Goal: Find contact information: Find contact information

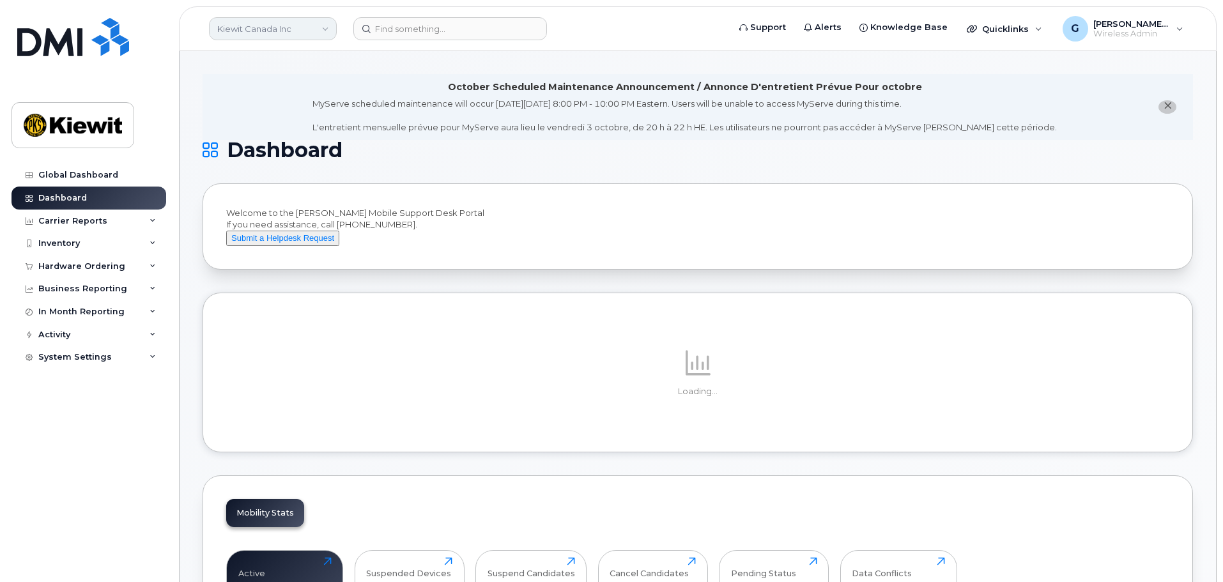
click at [295, 29] on link "Kiewit Canada Inc" at bounding box center [273, 28] width 128 height 23
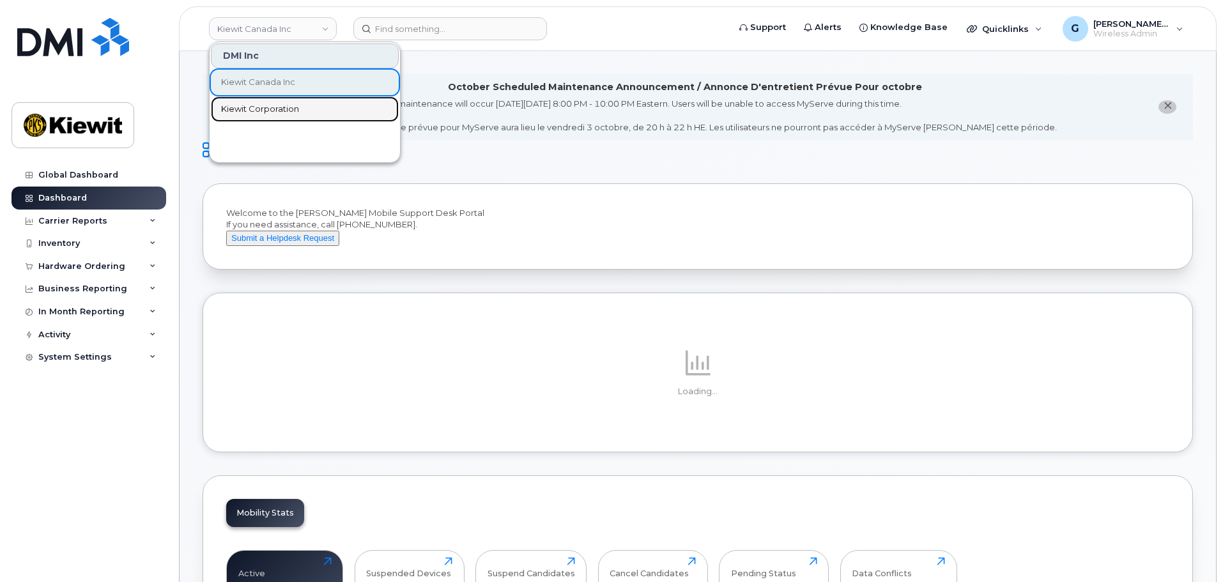
click at [266, 100] on link "Kiewit Corporation" at bounding box center [305, 109] width 188 height 26
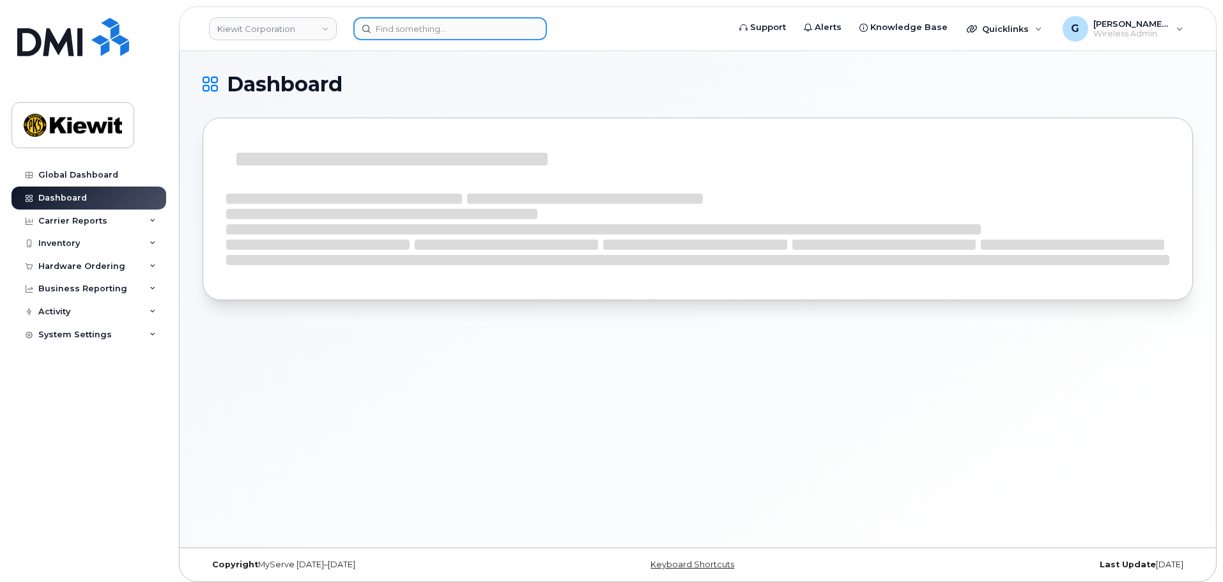
click at [419, 25] on input at bounding box center [450, 28] width 194 height 23
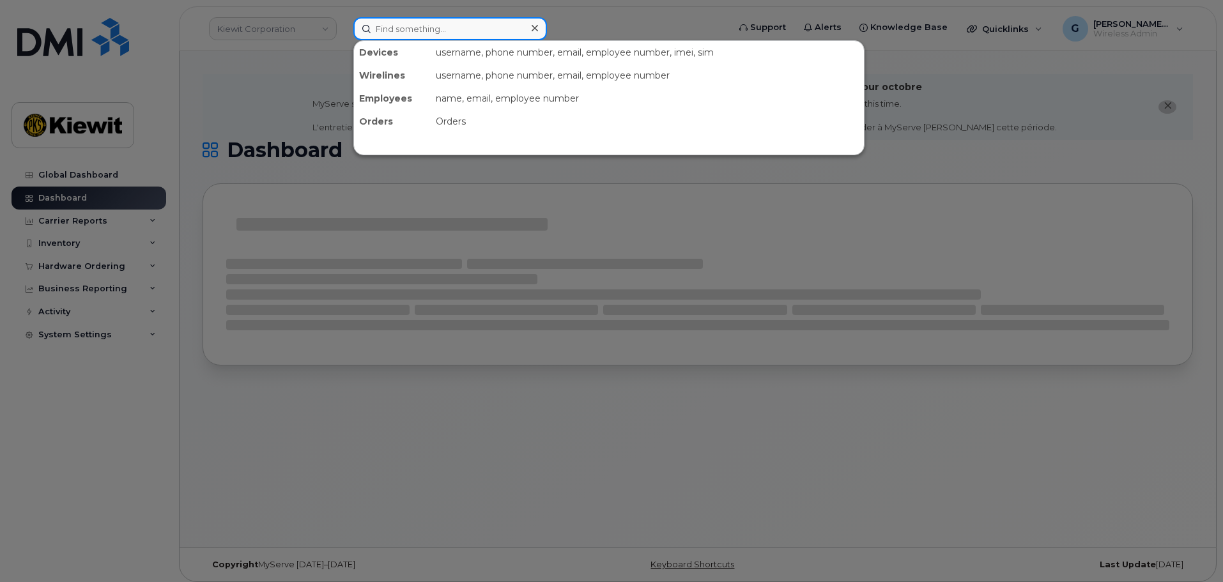
paste input "468224"
type input "468224"
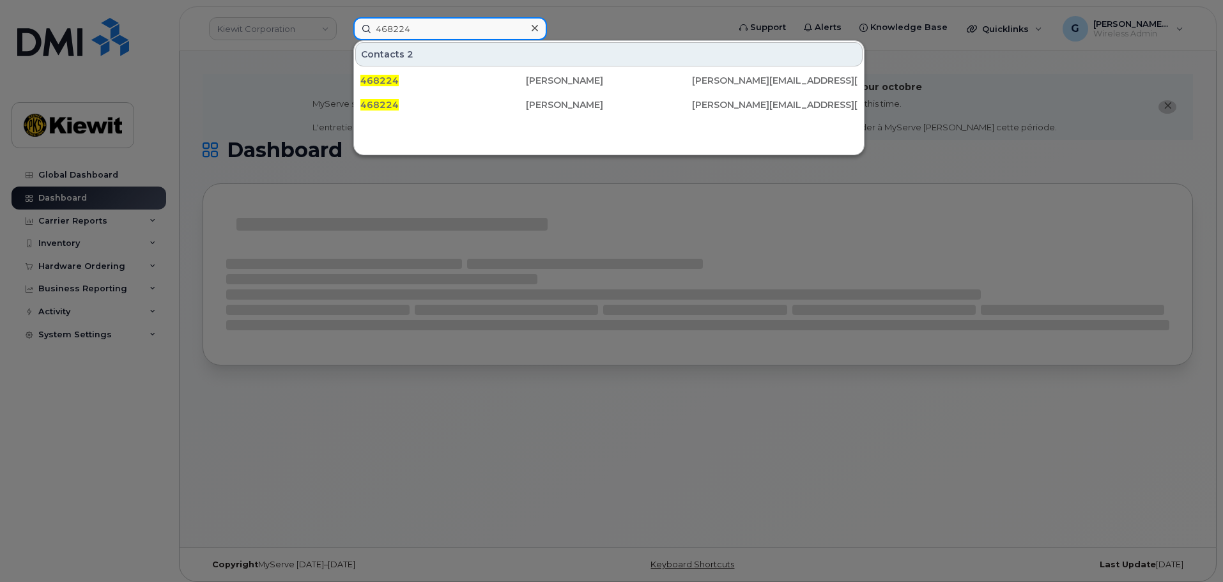
drag, startPoint x: 452, startPoint y: 27, endPoint x: 330, endPoint y: 11, distance: 123.1
click at [343, 17] on div "468224 Contacts 2 468224 Paige Finch PAIGE.FINCH@KIEWIT.COM 468224 Paige Finch …" at bounding box center [536, 28] width 387 height 23
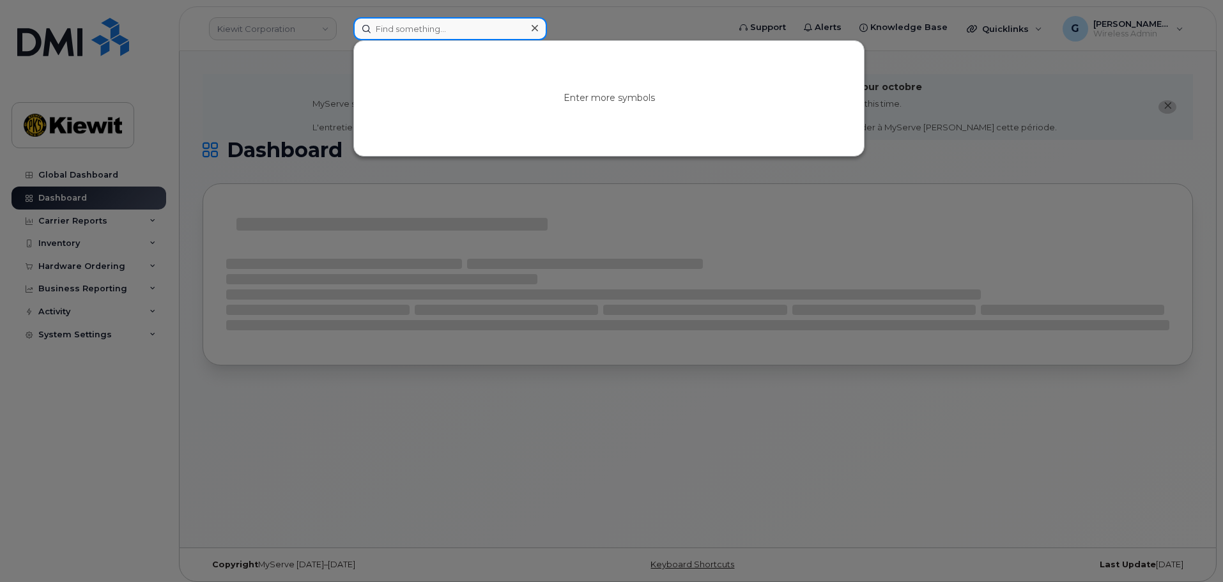
paste input "468224"
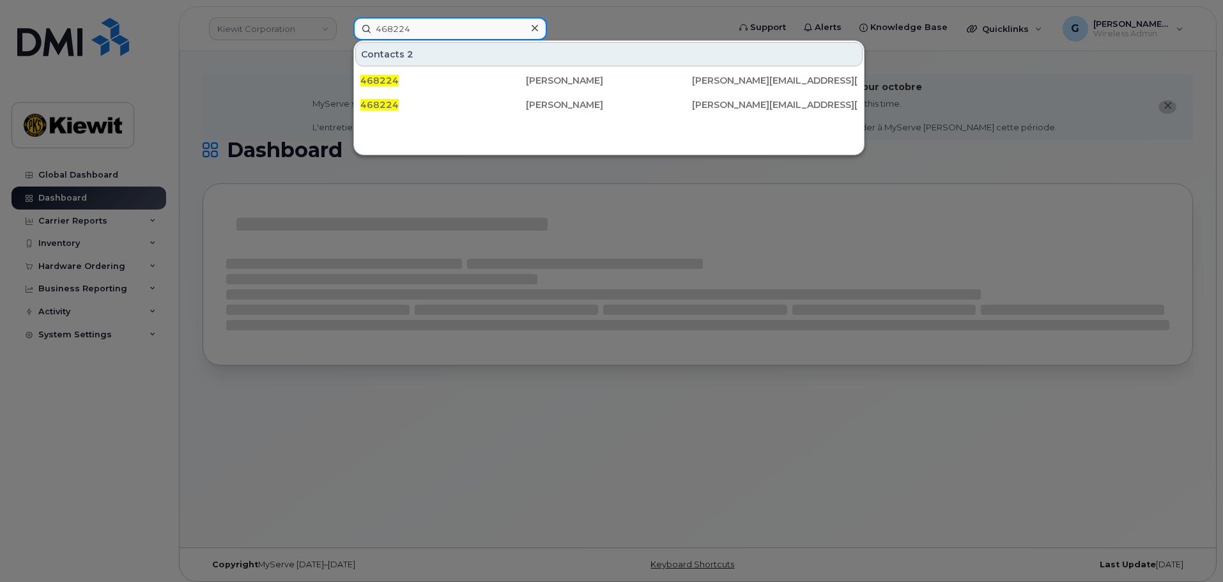
type input "468224"
click at [309, 104] on div at bounding box center [611, 291] width 1223 height 582
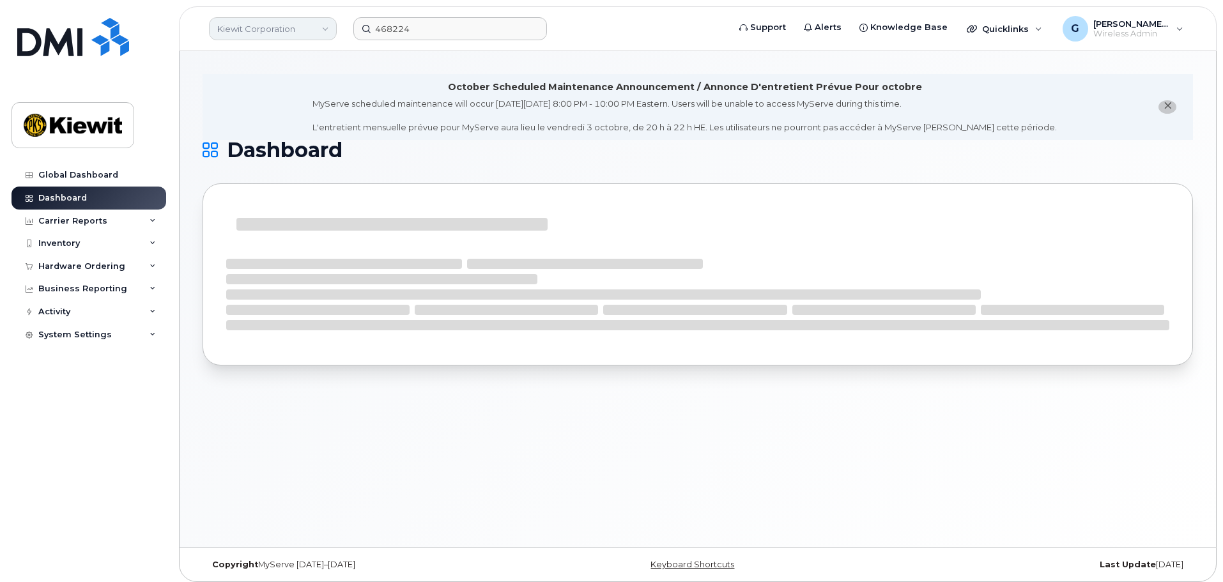
click at [238, 29] on link "Kiewit Corporation" at bounding box center [273, 28] width 128 height 23
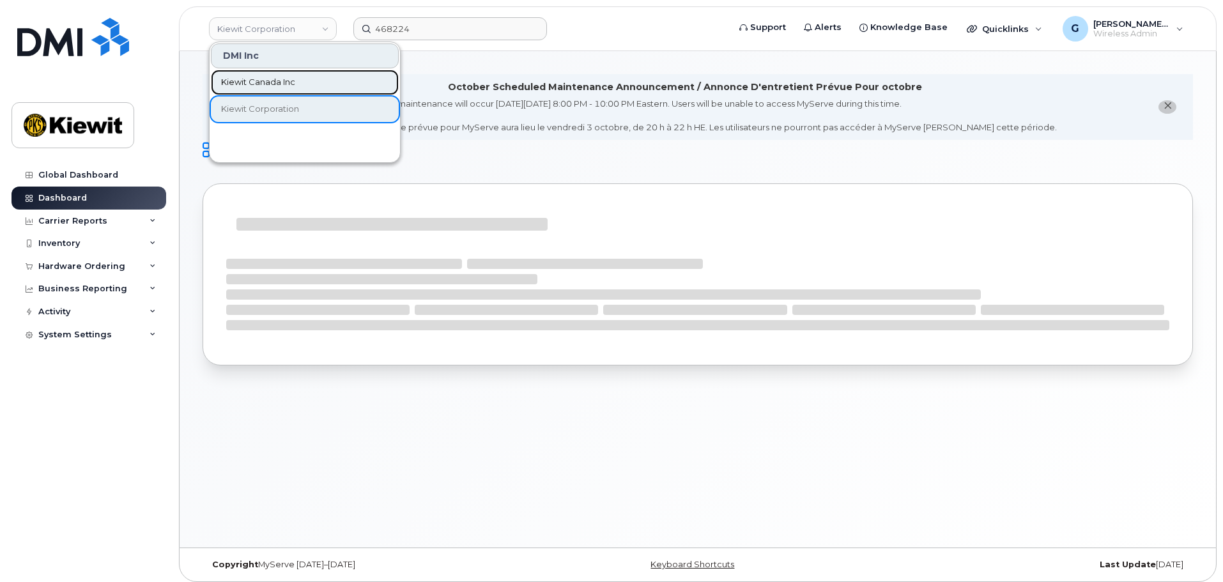
click at [245, 72] on link "Kiewit Canada Inc" at bounding box center [305, 83] width 188 height 26
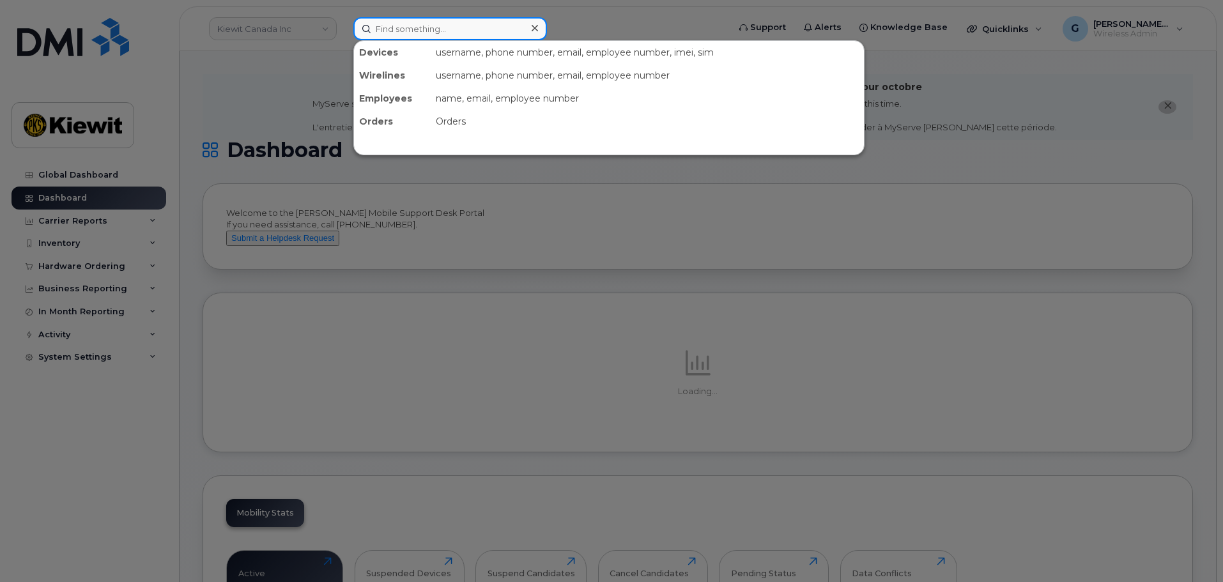
click at [388, 19] on input at bounding box center [450, 28] width 194 height 23
paste input "468224"
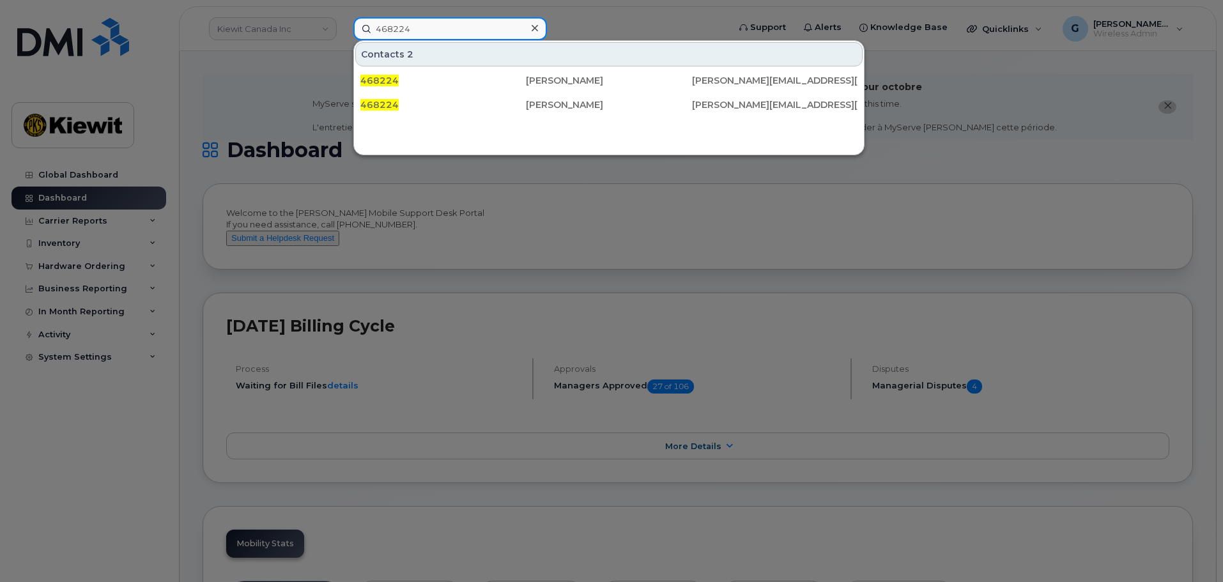
type input "468224"
click at [270, 79] on div at bounding box center [611, 291] width 1223 height 582
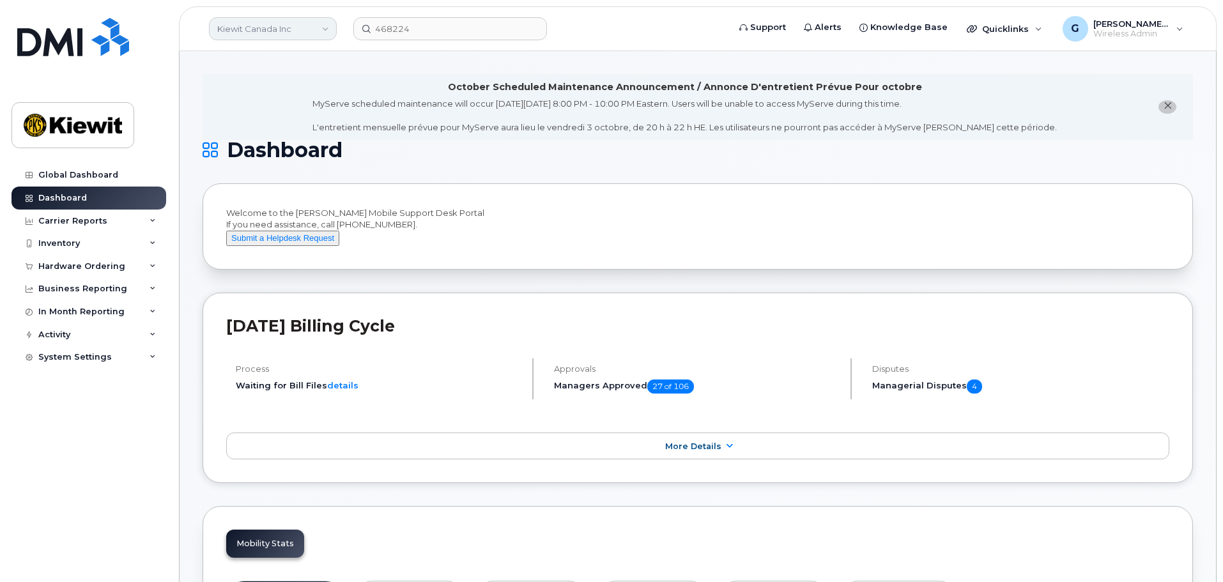
click at [264, 29] on link "Kiewit Canada Inc" at bounding box center [273, 28] width 128 height 23
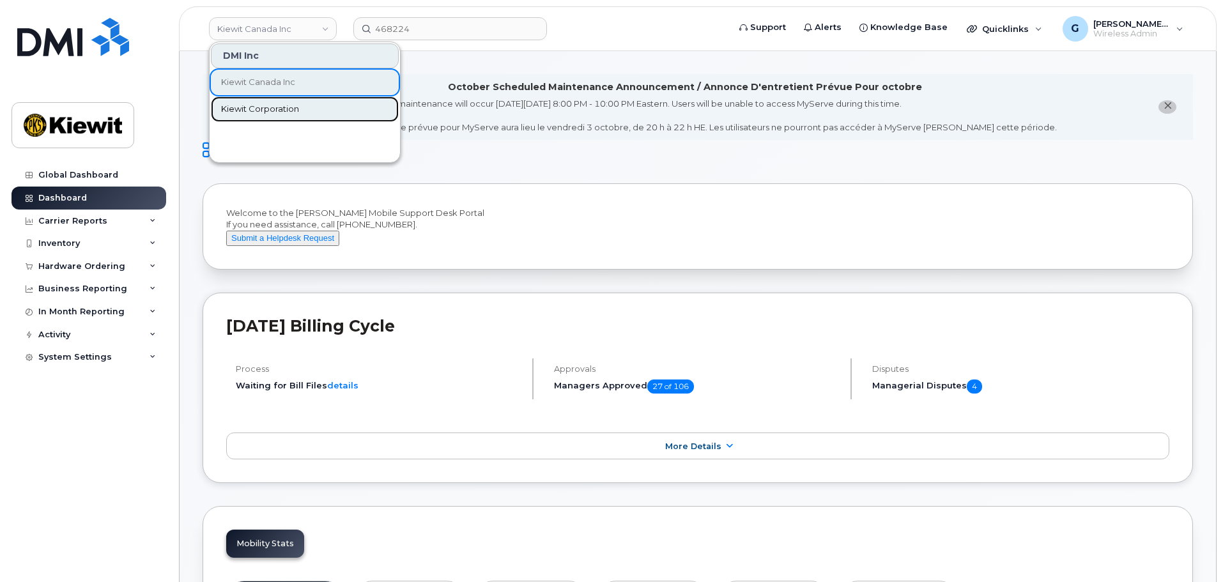
click at [255, 102] on link "Kiewit Corporation" at bounding box center [305, 109] width 188 height 26
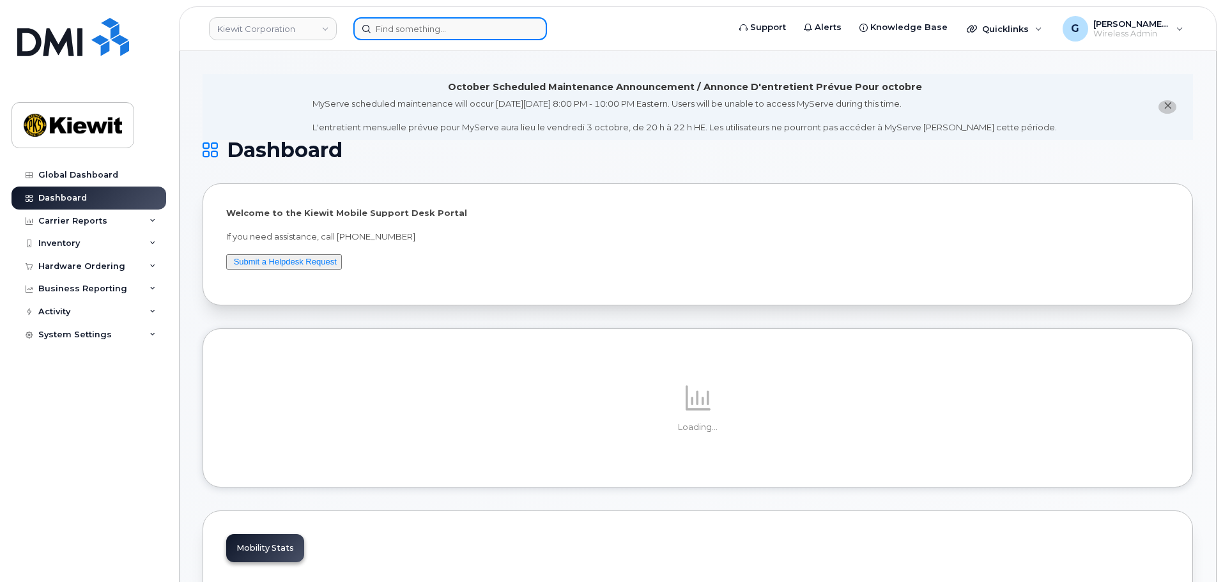
click at [392, 27] on input at bounding box center [450, 28] width 194 height 23
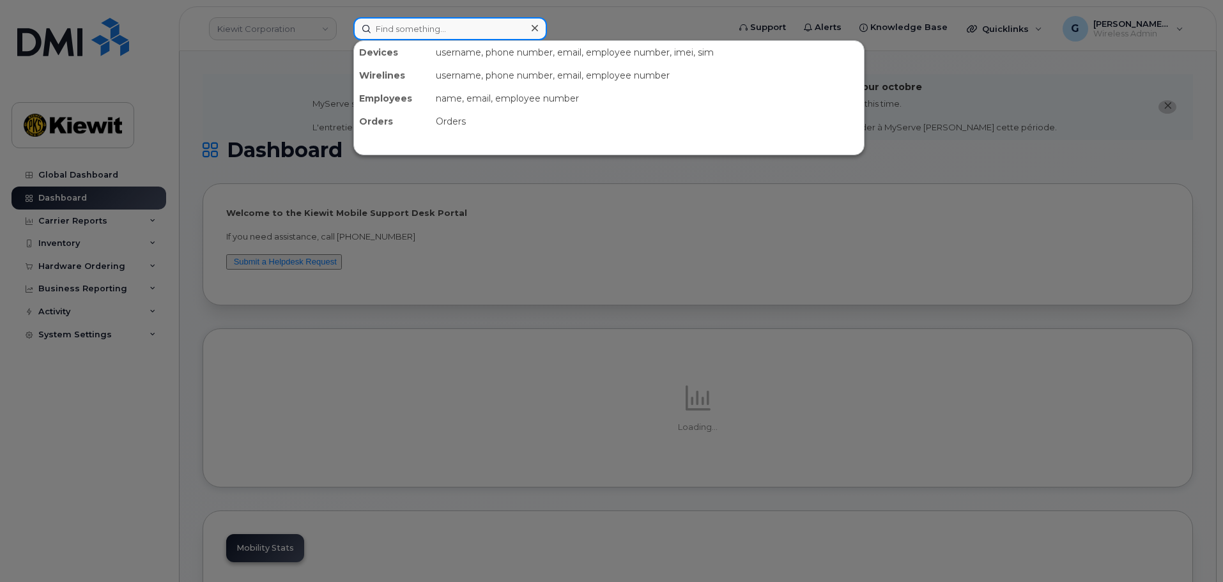
paste input "468224"
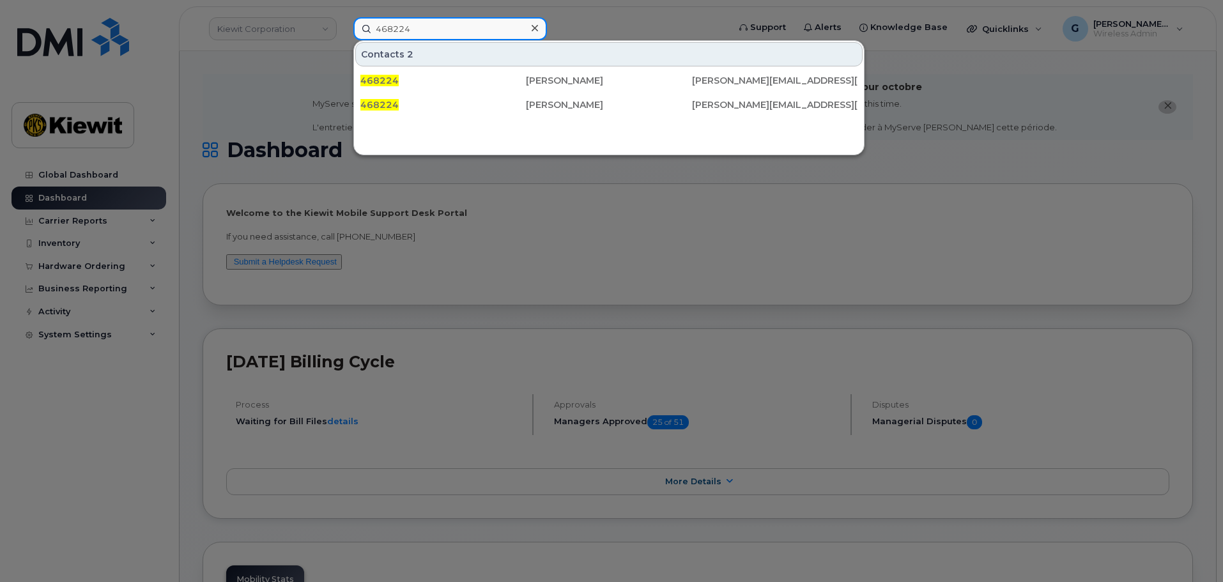
type input "468224"
click at [483, 200] on div at bounding box center [611, 291] width 1223 height 582
drag, startPoint x: 401, startPoint y: 35, endPoint x: 371, endPoint y: 35, distance: 30.0
click at [343, 40] on div "468224 Contacts 2 468224 Paige Finch PAIGE.FINCH@KIEWIT.COM 468224 Paige Finch …" at bounding box center [536, 28] width 387 height 23
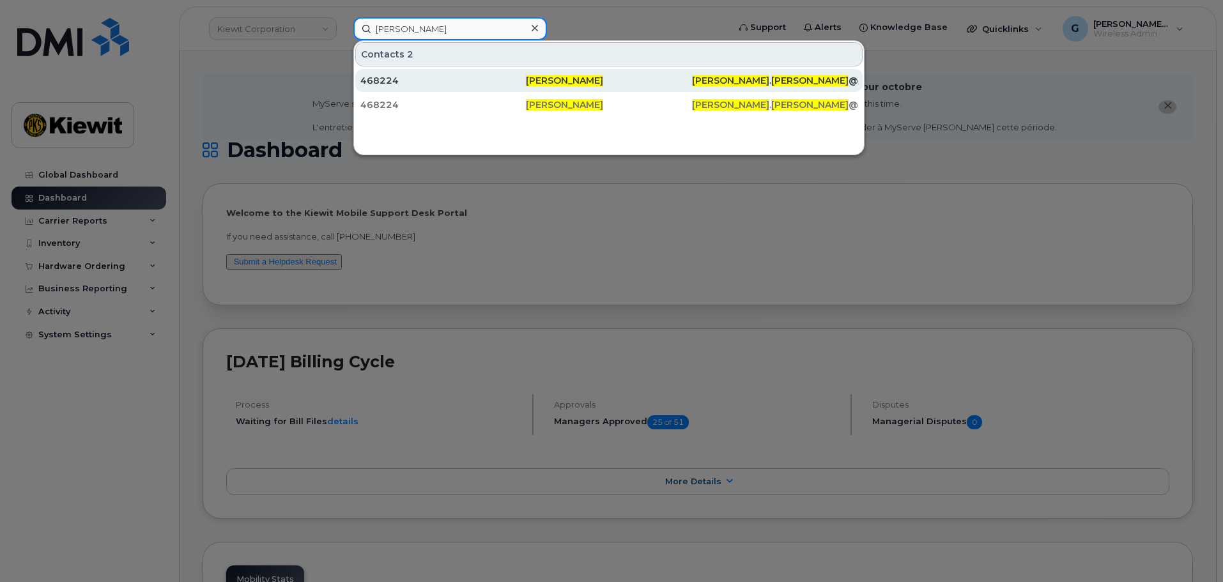
type input "Paige finch"
drag, startPoint x: 479, startPoint y: 75, endPoint x: 484, endPoint y: 79, distance: 6.8
click at [479, 75] on div "468224" at bounding box center [442, 80] width 165 height 13
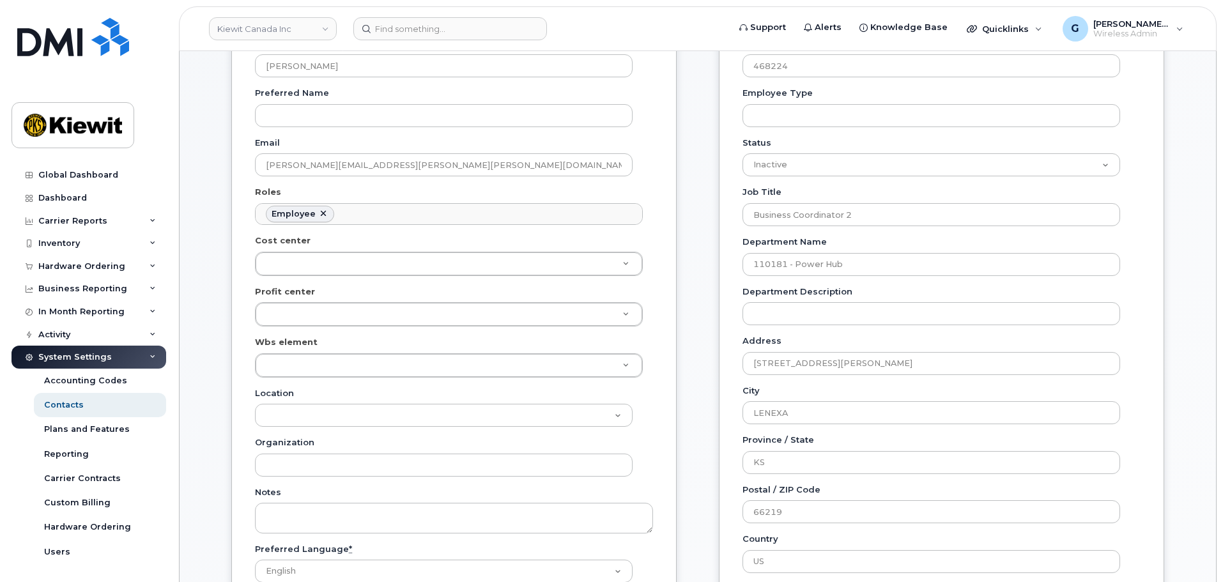
scroll to position [64, 0]
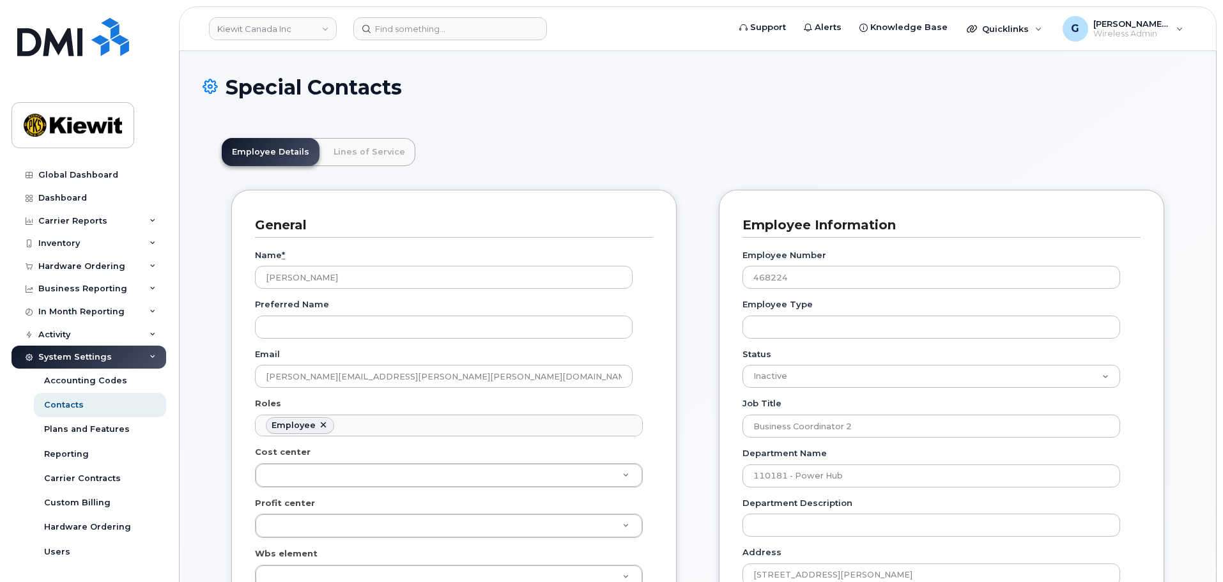
click at [287, 43] on header "[PERSON_NAME] Canada Inc Support Alerts Knowledge Base Quicklinks Suspend / Can…" at bounding box center [697, 28] width 1037 height 45
click at [276, 26] on link "Kiewit Canada Inc" at bounding box center [273, 28] width 128 height 23
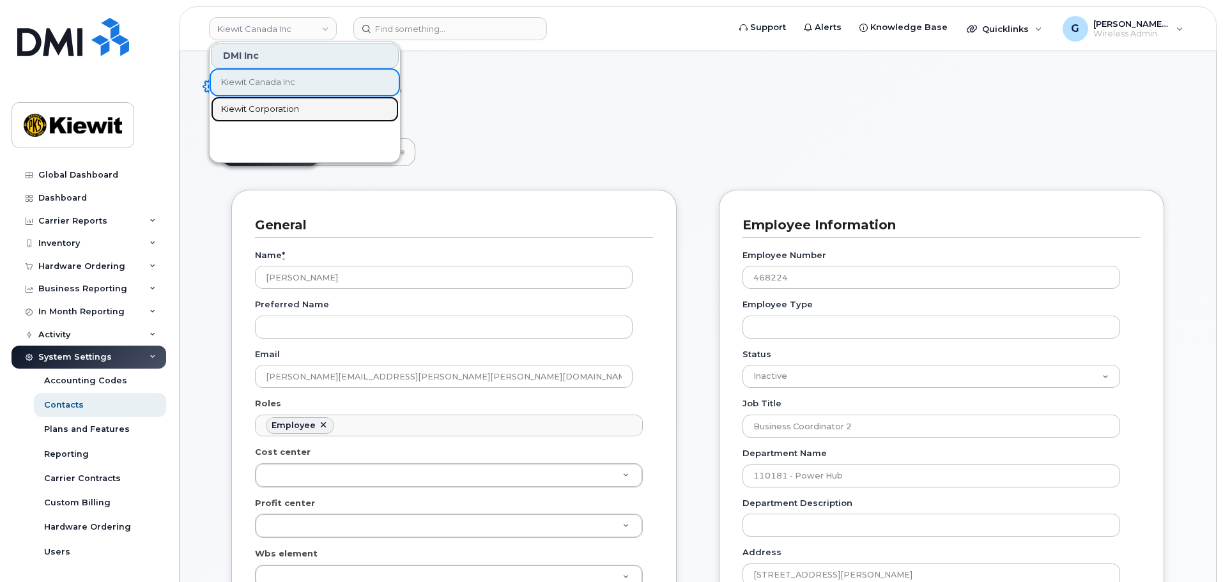
drag, startPoint x: 266, startPoint y: 112, endPoint x: 307, endPoint y: 112, distance: 40.2
click at [266, 112] on span "Kiewit Corporation" at bounding box center [260, 109] width 78 height 13
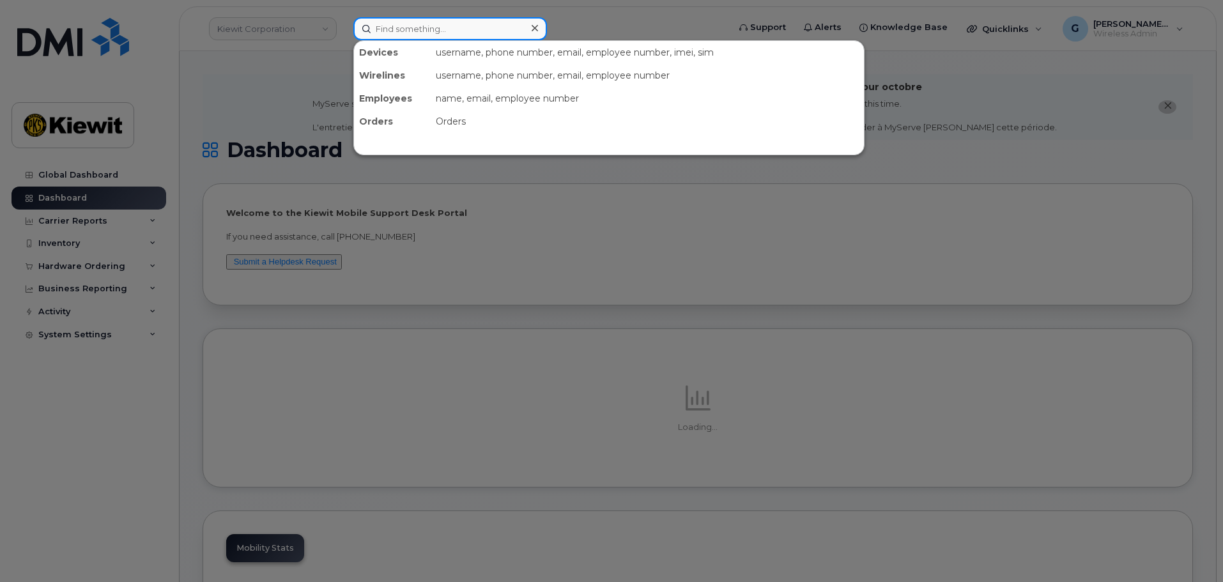
click at [417, 19] on input at bounding box center [450, 28] width 194 height 23
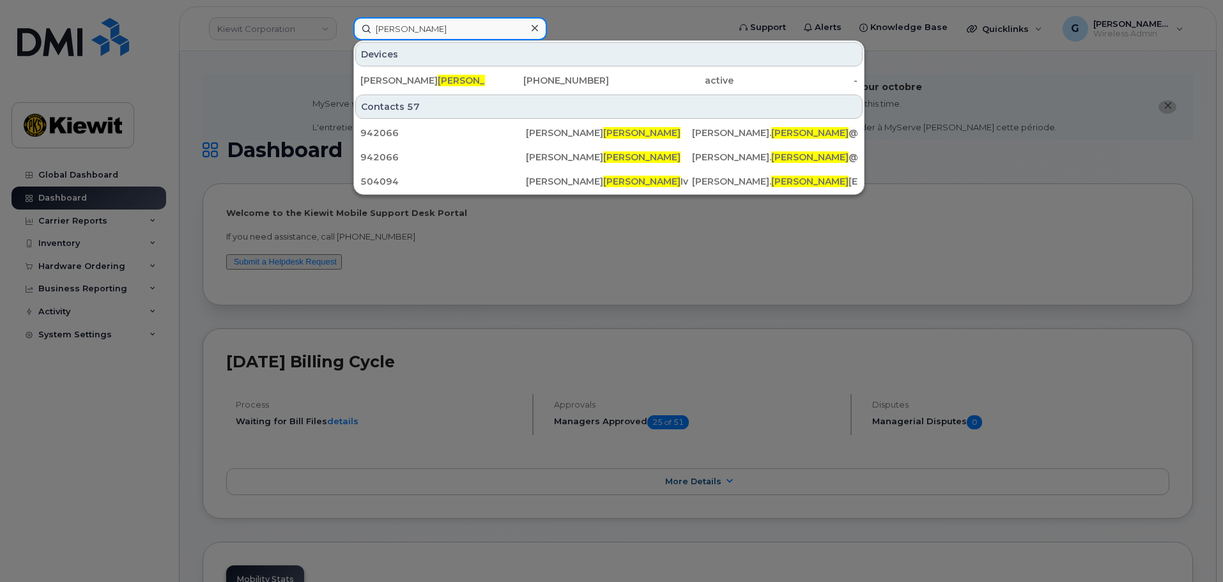
drag, startPoint x: 448, startPoint y: 33, endPoint x: 328, endPoint y: 28, distance: 120.2
click at [343, 28] on div "[PERSON_NAME] Devices [PERSON_NAME] er [PHONE_NUMBER] active - Contacts 57 9420…" at bounding box center [536, 28] width 387 height 23
paste input "468224"
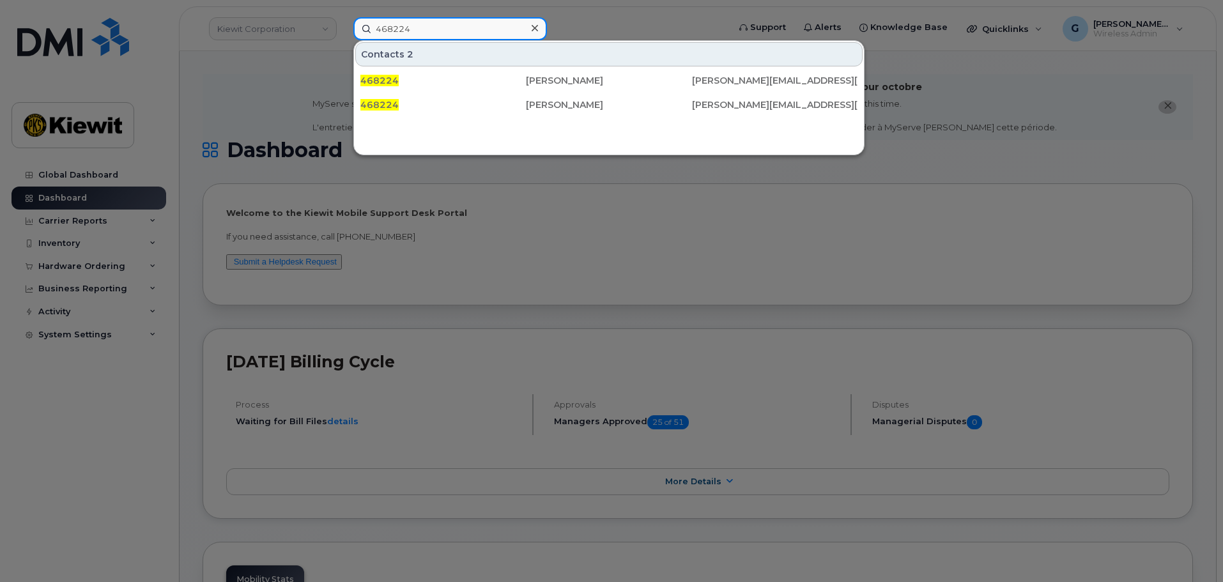
type input "468224"
click at [602, 20] on div at bounding box center [611, 291] width 1223 height 582
